Goal: Task Accomplishment & Management: Manage account settings

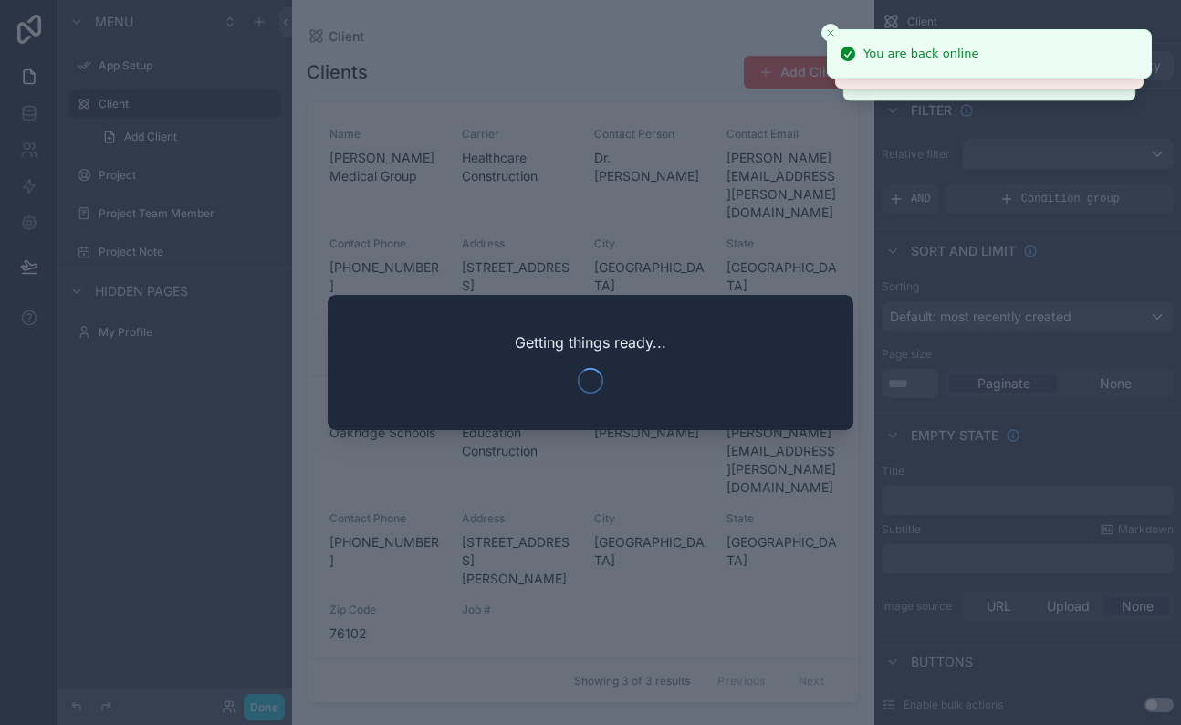
scroll to position [181, 0]
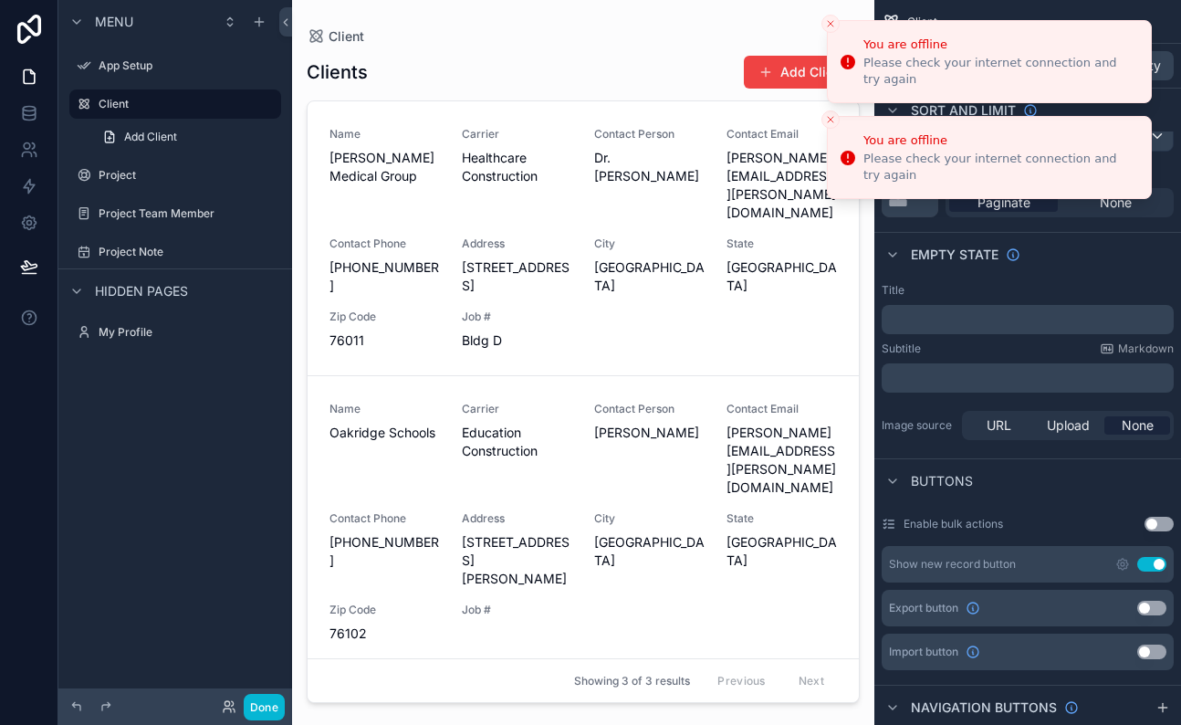
click at [834, 25] on icon "Close toast" at bounding box center [830, 23] width 11 height 11
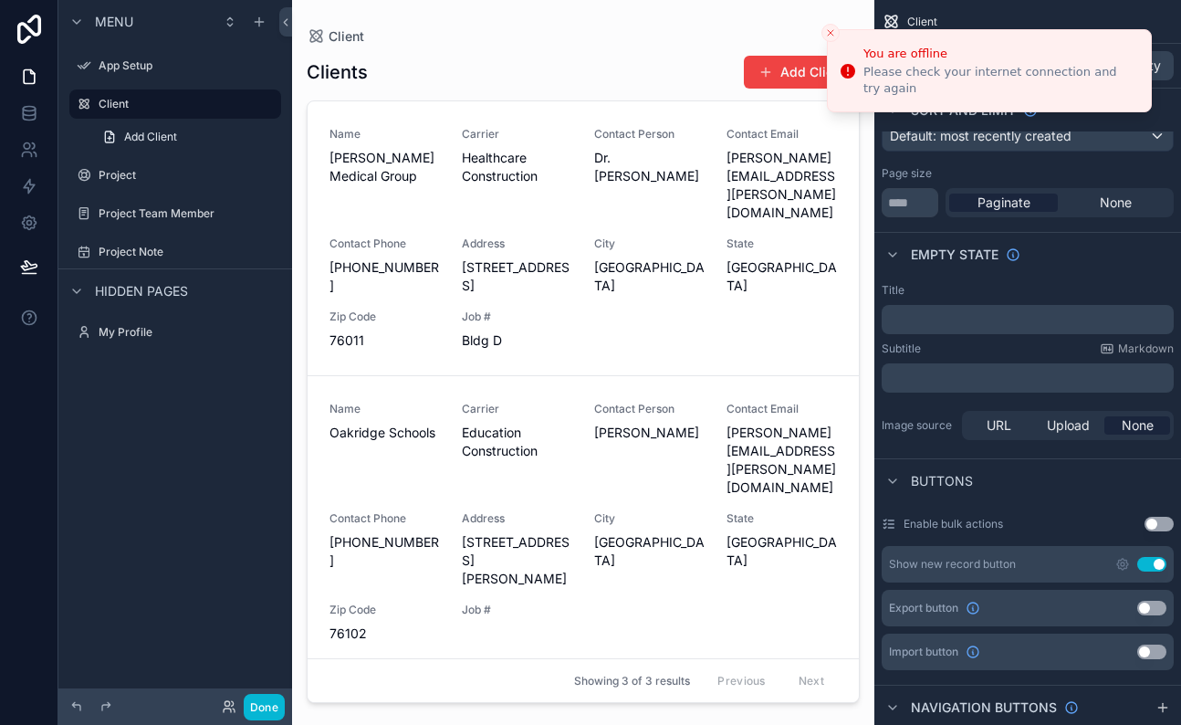
click at [834, 25] on button "Close toast" at bounding box center [830, 33] width 18 height 18
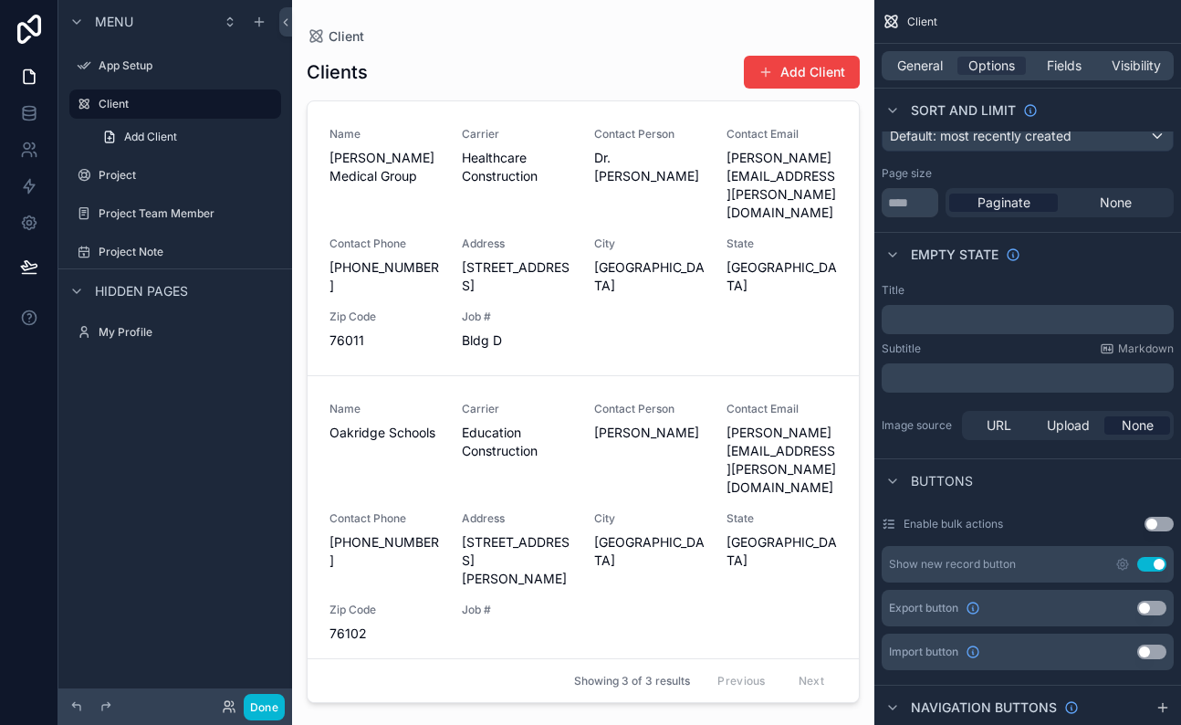
scroll to position [0, 0]
click at [12, 25] on icon at bounding box center [29, 29] width 37 height 29
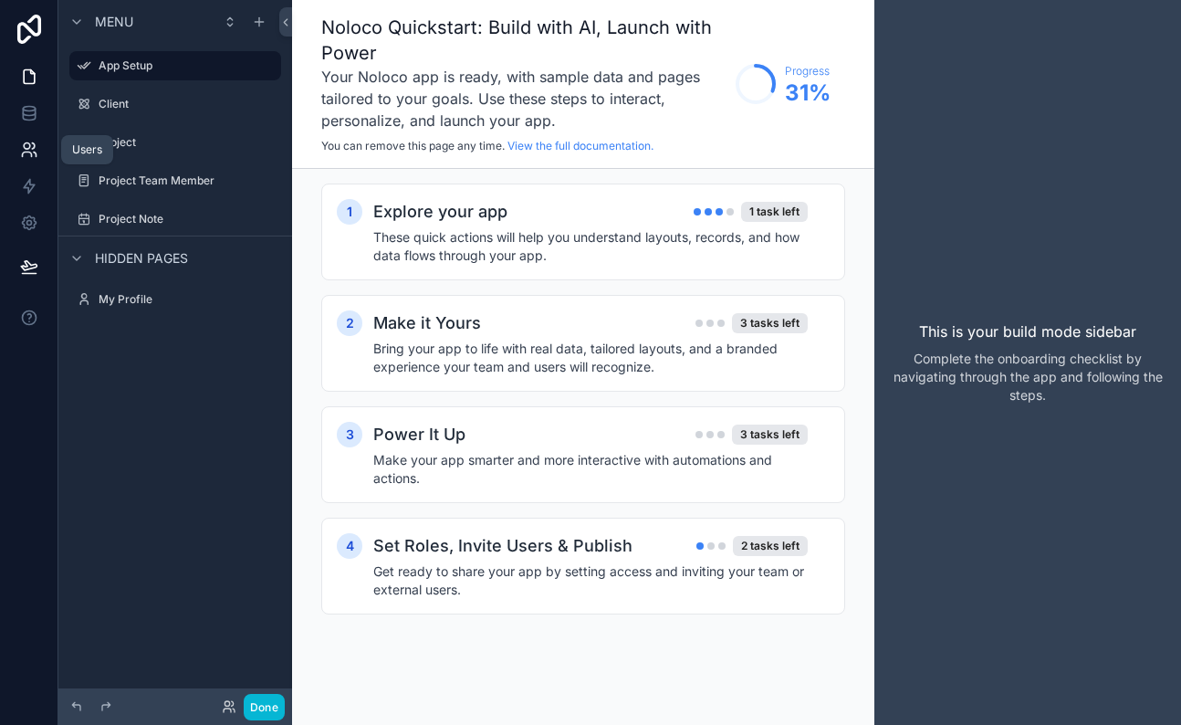
click at [33, 161] on link at bounding box center [28, 149] width 57 height 37
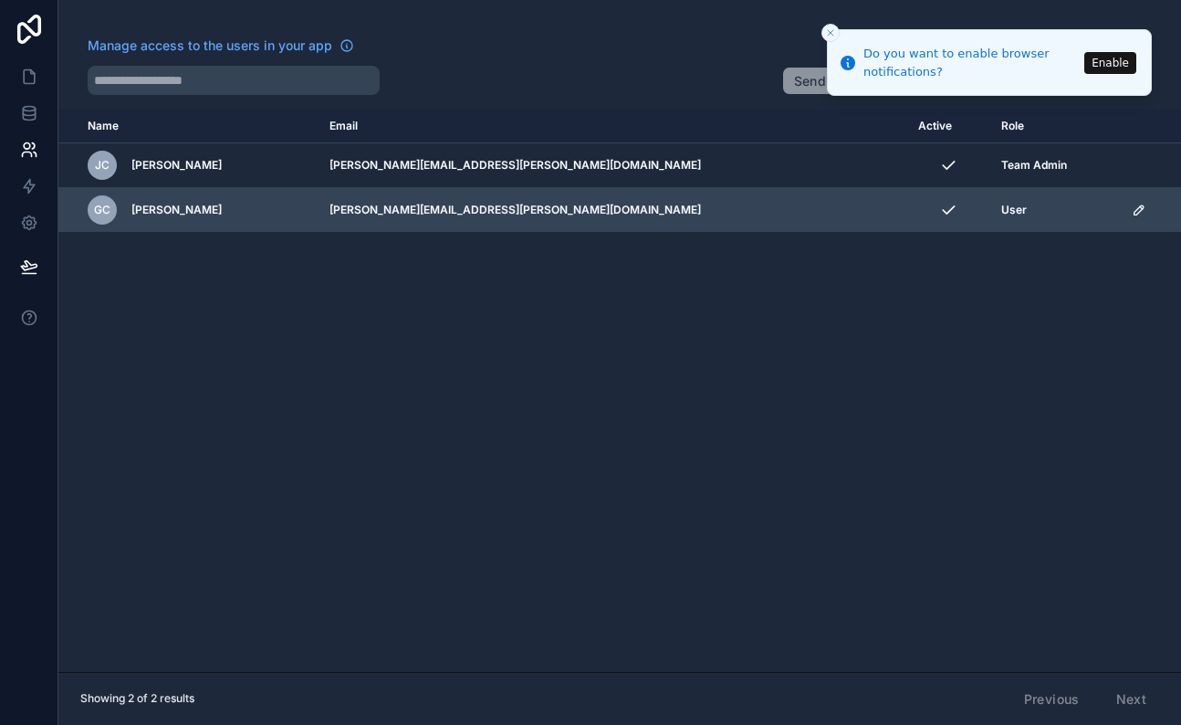
click at [1132, 214] on icon "scrollable content" at bounding box center [1139, 210] width 15 height 15
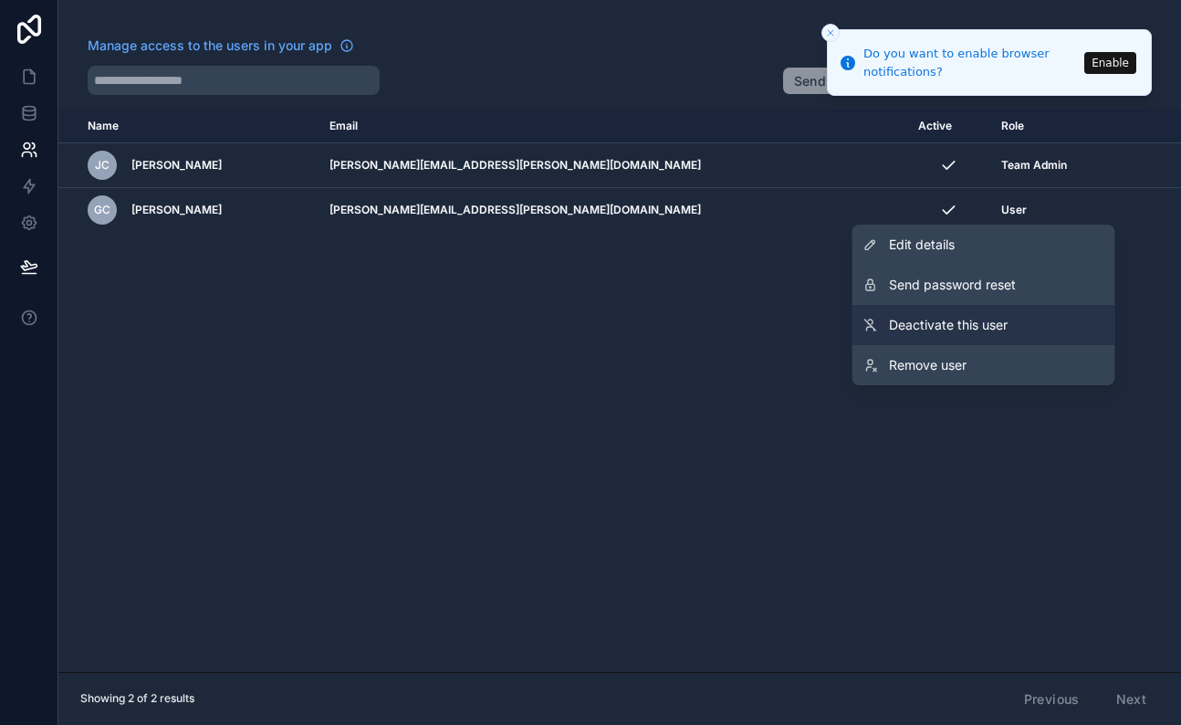
click at [944, 326] on span "Deactivate this user" at bounding box center [948, 325] width 119 height 18
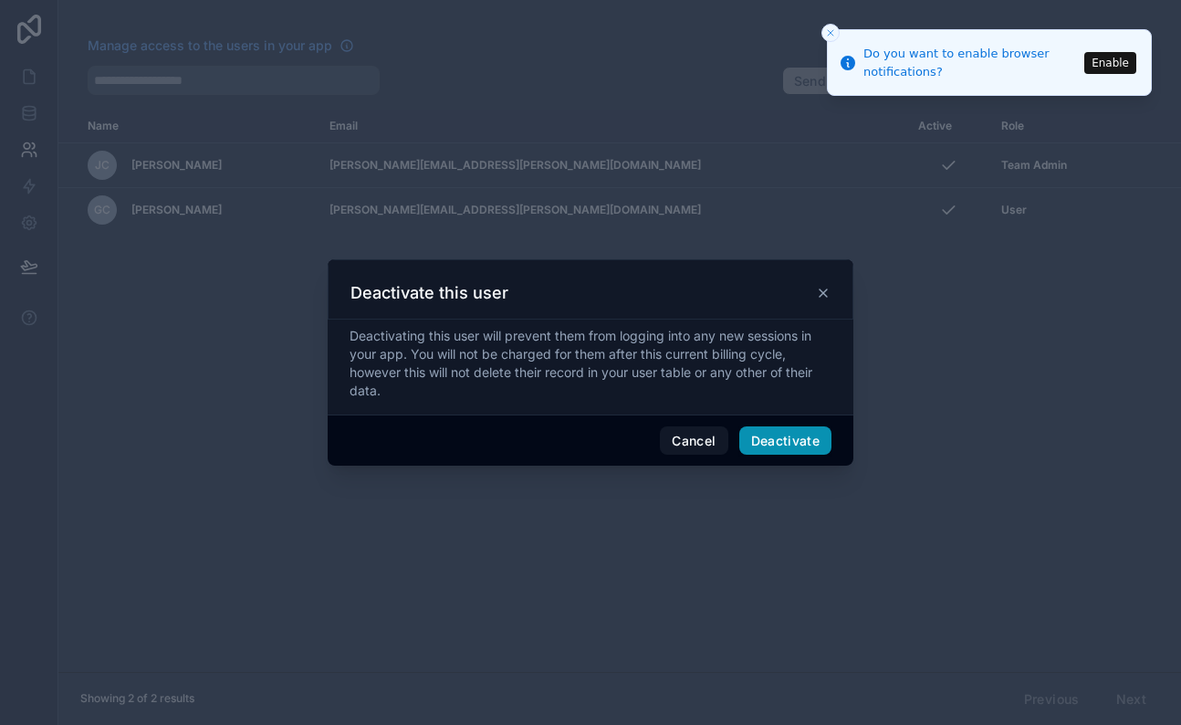
click at [810, 437] on button "Deactivate" at bounding box center [785, 440] width 93 height 29
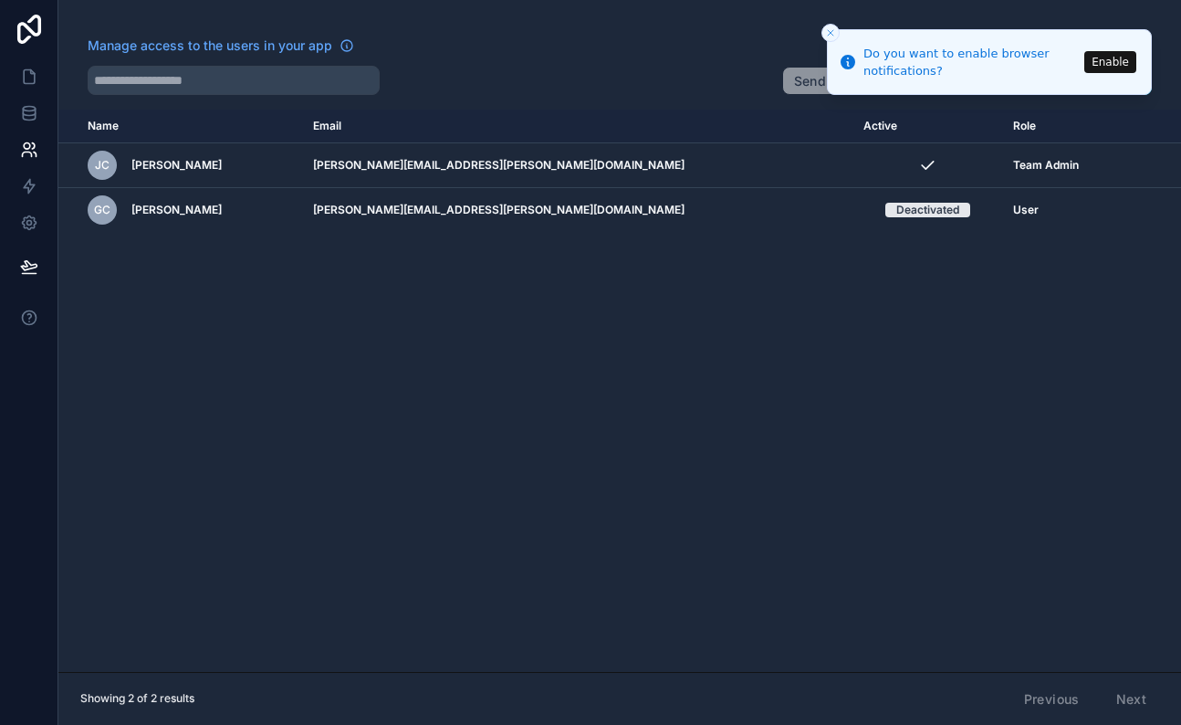
click at [825, 35] on icon "Close toast" at bounding box center [830, 32] width 11 height 11
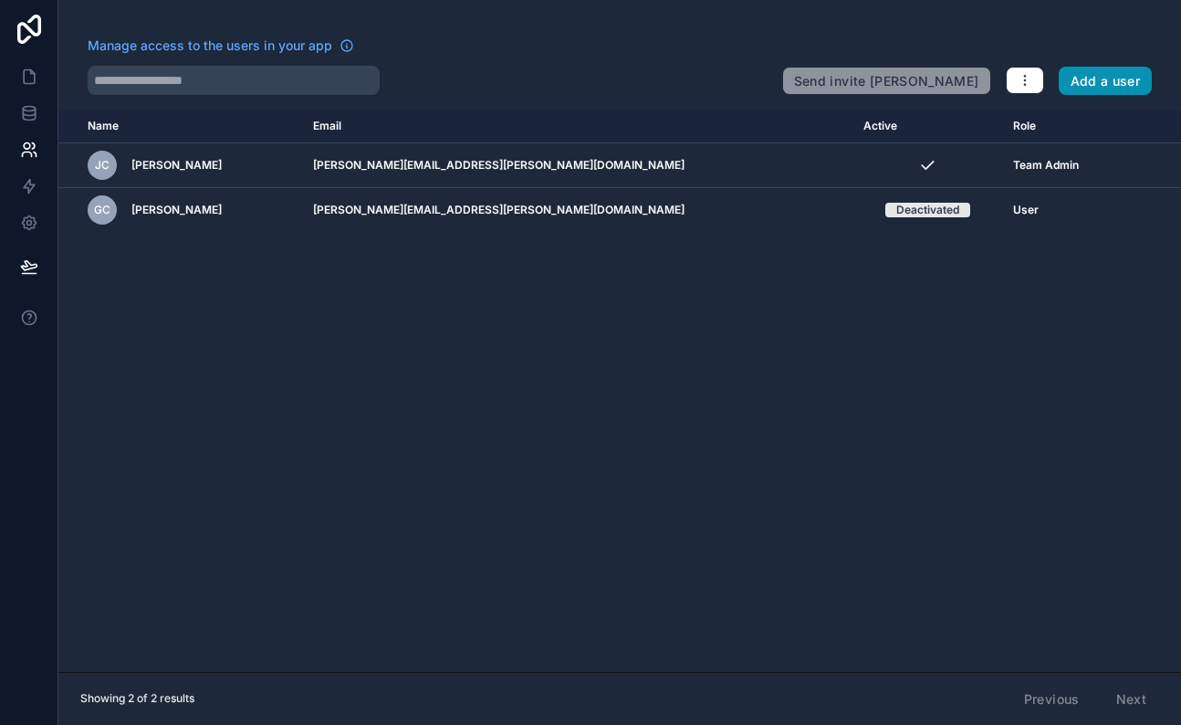
click at [1093, 78] on button "Add a user" at bounding box center [1106, 81] width 94 height 29
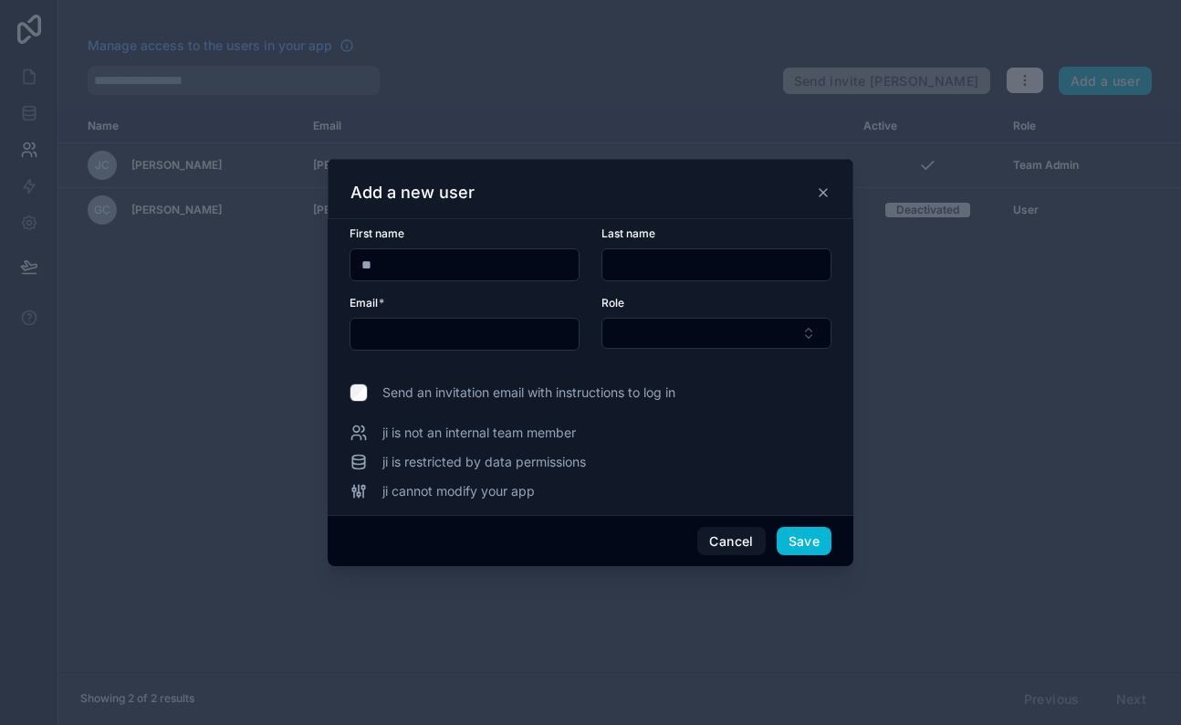
type input "*"
type input "****"
type input "********"
click at [645, 193] on div "Add a new user" at bounding box center [590, 193] width 480 height 22
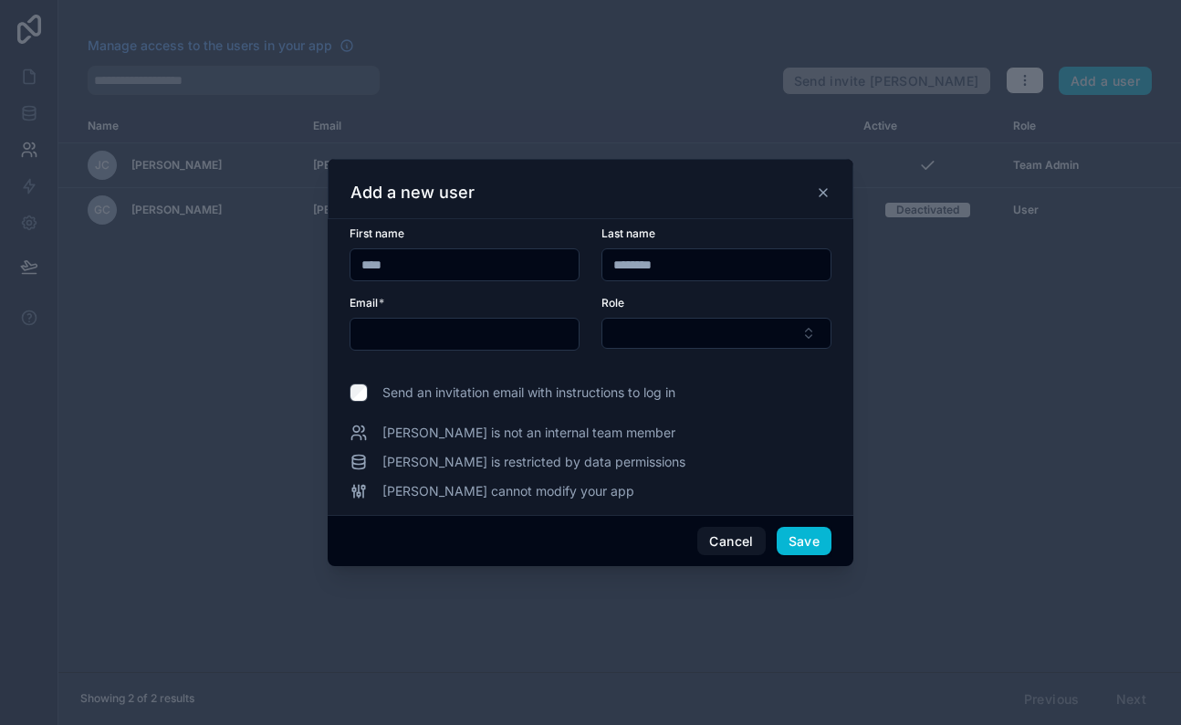
click at [790, 444] on div "[PERSON_NAME] is not an internal team member [PERSON_NAME] is restricted by dat…" at bounding box center [591, 461] width 482 height 77
paste input "**********"
type input "**********"
click at [734, 340] on button "Select Button" at bounding box center [716, 333] width 230 height 31
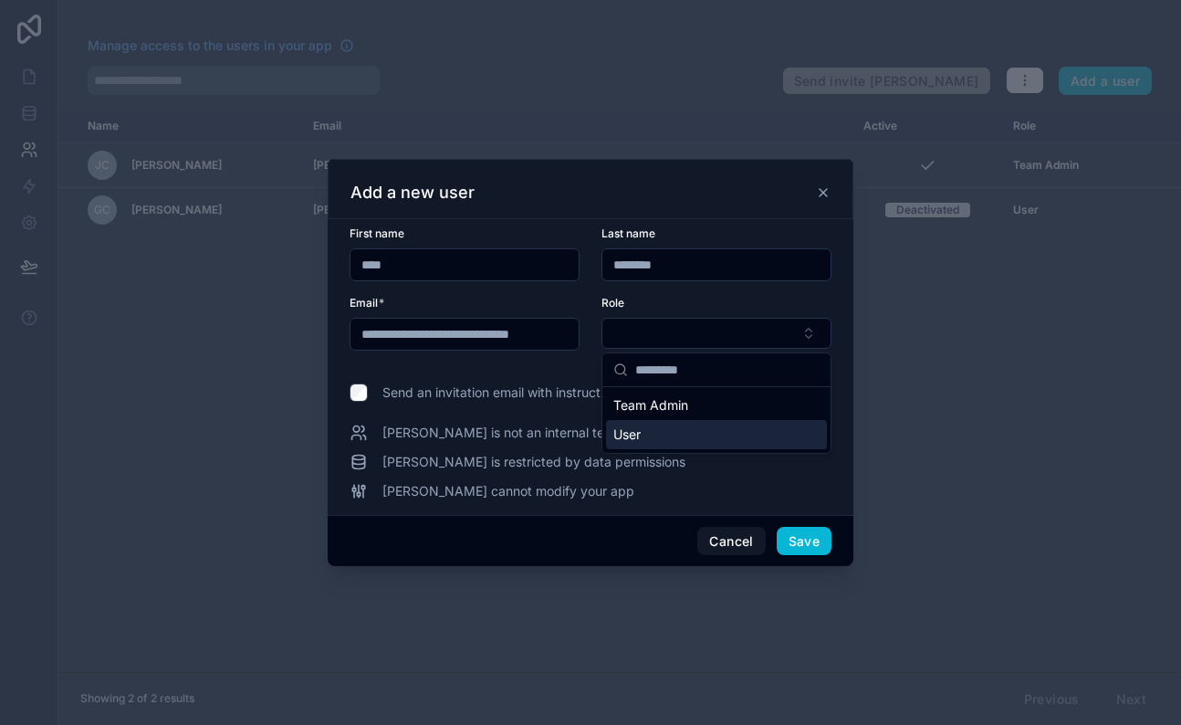
click at [662, 434] on div "User" at bounding box center [716, 434] width 221 height 29
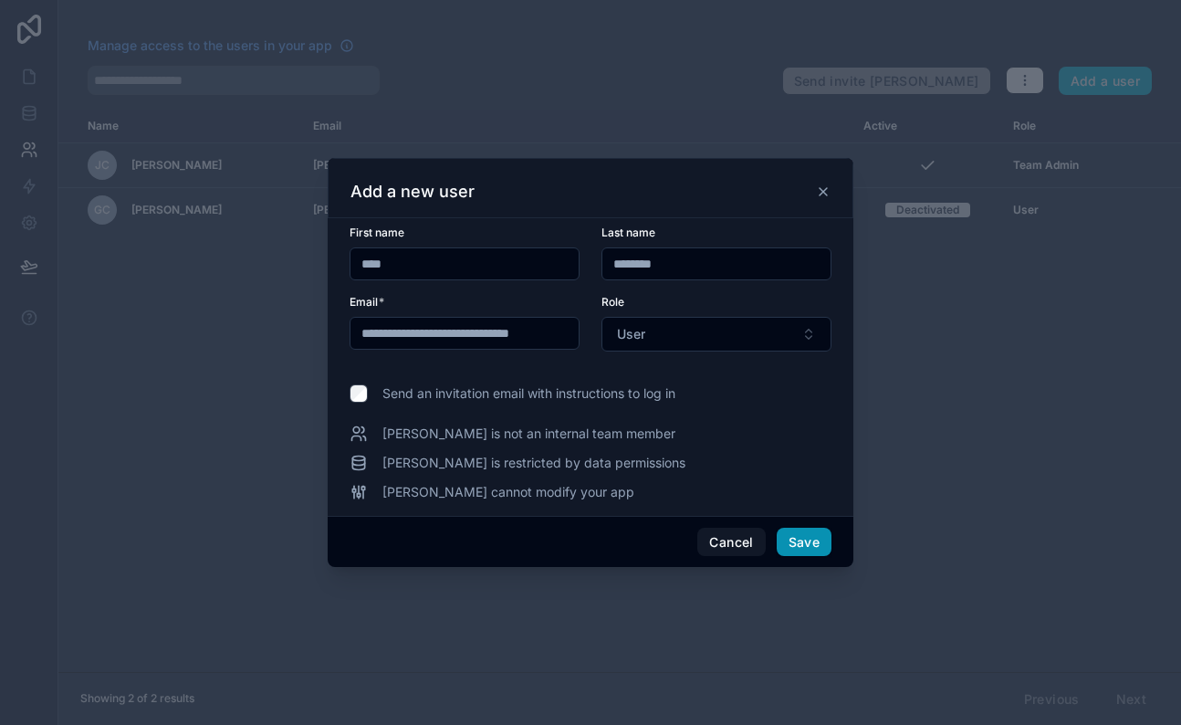
click at [809, 547] on button "Save" at bounding box center [804, 541] width 55 height 29
